Goal: Task Accomplishment & Management: Manage account settings

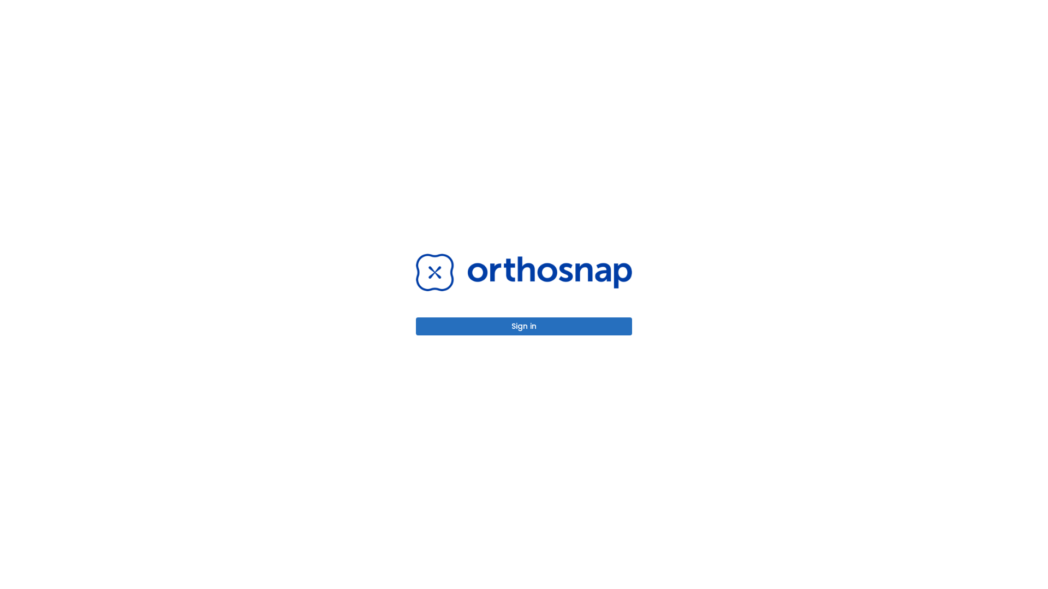
click at [524, 326] on button "Sign in" at bounding box center [524, 327] width 216 height 18
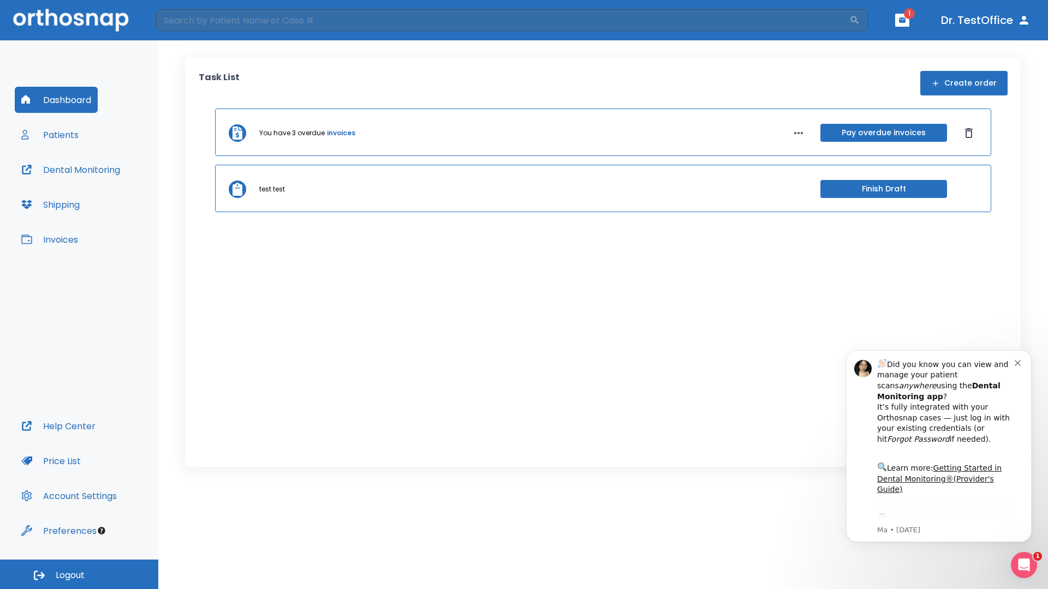
click at [79, 575] on span "Logout" at bounding box center [70, 576] width 29 height 12
